Goal: Information Seeking & Learning: Learn about a topic

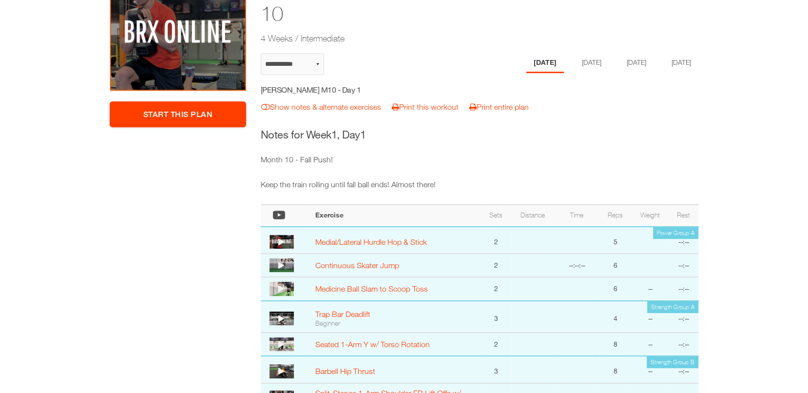
scroll to position [161, 0]
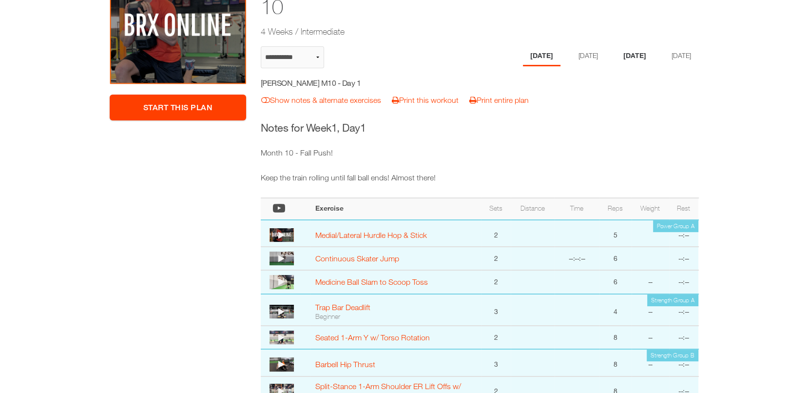
click at [628, 46] on li "Thursday" at bounding box center [635, 56] width 38 height 20
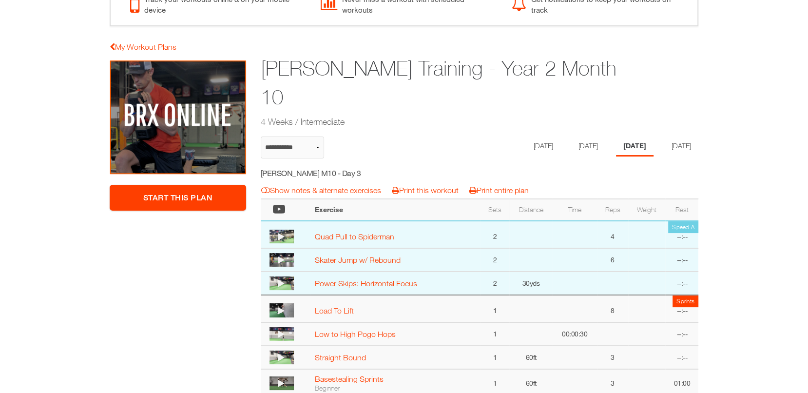
scroll to position [60, 0]
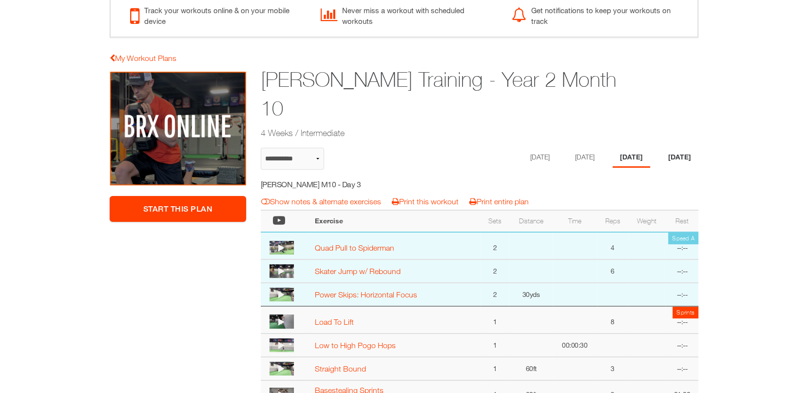
click at [687, 148] on li "Friday" at bounding box center [680, 158] width 38 height 20
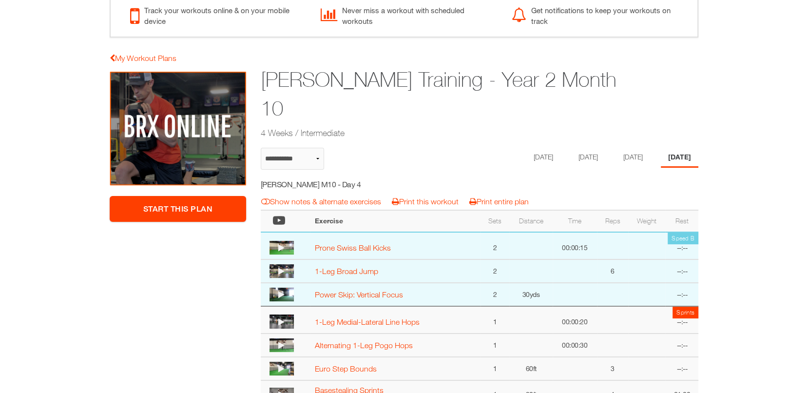
scroll to position [0, 0]
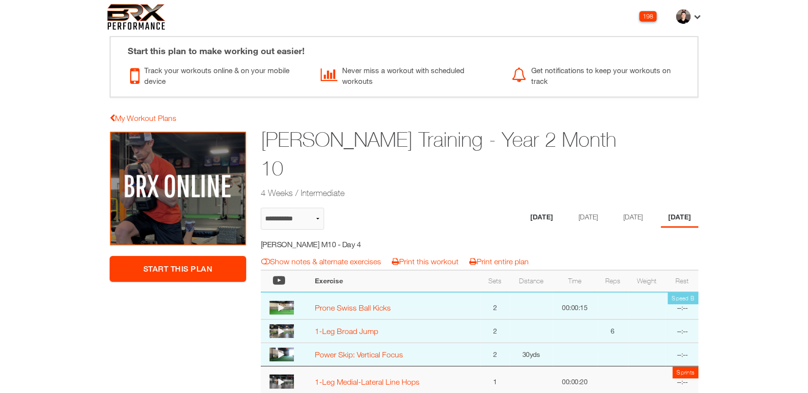
click at [533, 208] on li "Monday" at bounding box center [542, 218] width 38 height 20
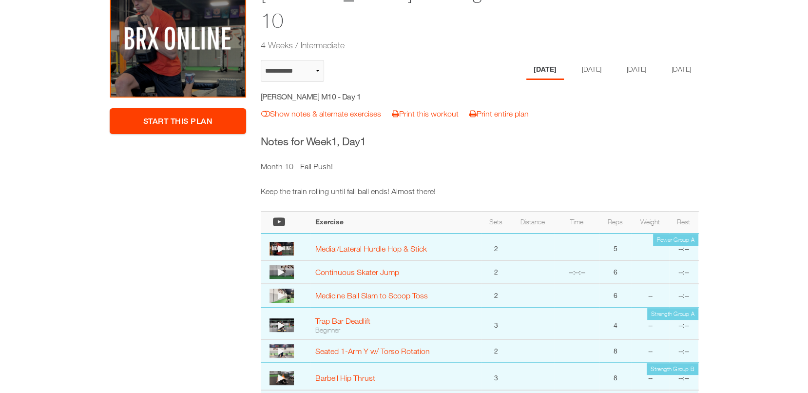
scroll to position [149, 0]
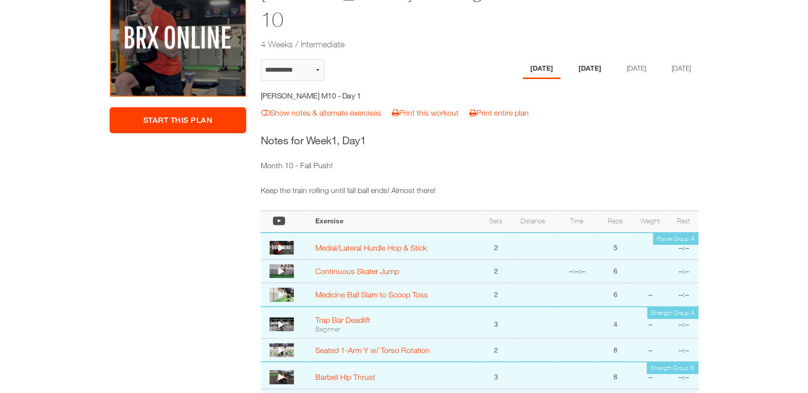
click at [580, 59] on li "Tuesday" at bounding box center [590, 69] width 38 height 20
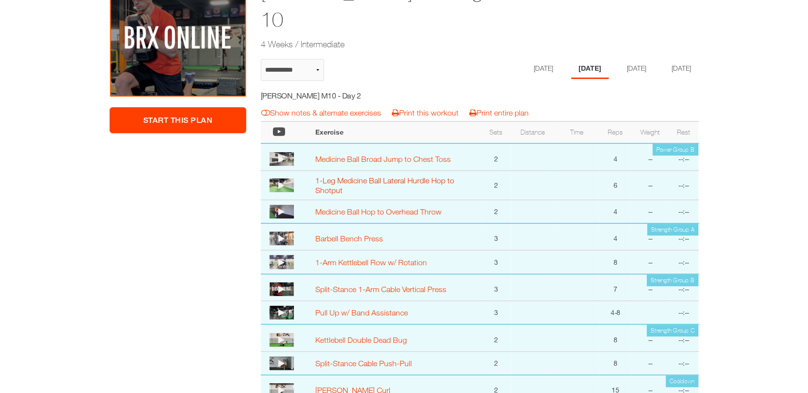
click at [429, 176] on link "1-Leg Medicine Ball Lateral Hurdle Hop to Shotput" at bounding box center [384, 185] width 139 height 19
select select "**********"
click at [292, 178] on img at bounding box center [281, 185] width 24 height 14
